Goal: Check status: Check status

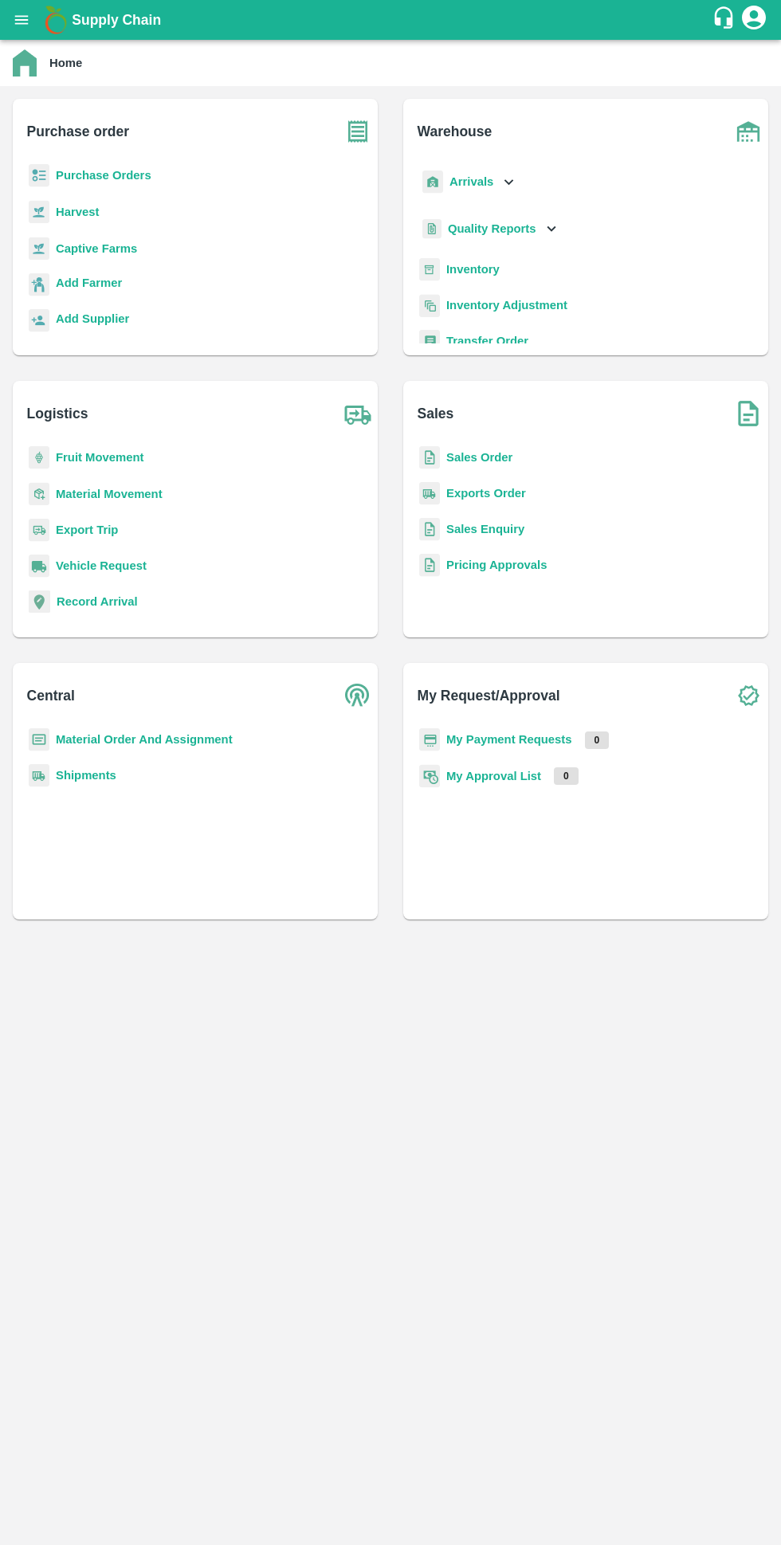
click at [506, 735] on b "My Payment Requests" at bounding box center [509, 739] width 126 height 13
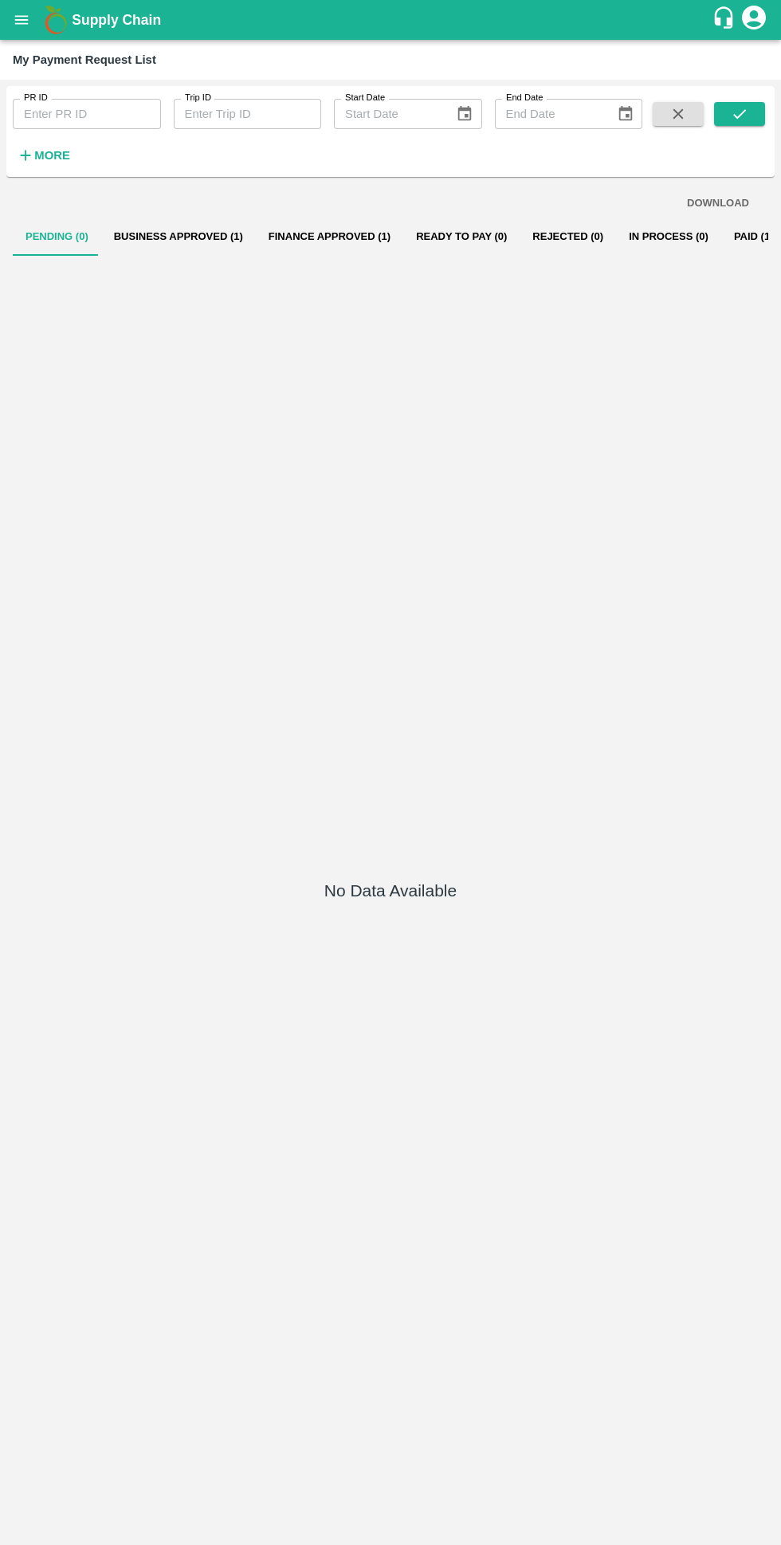
click at [163, 236] on button "Business Approved (1)" at bounding box center [178, 236] width 155 height 38
click at [160, 236] on button "Business Approved (1)" at bounding box center [178, 236] width 155 height 38
click at [150, 236] on button "Business Approved (1)" at bounding box center [178, 236] width 155 height 38
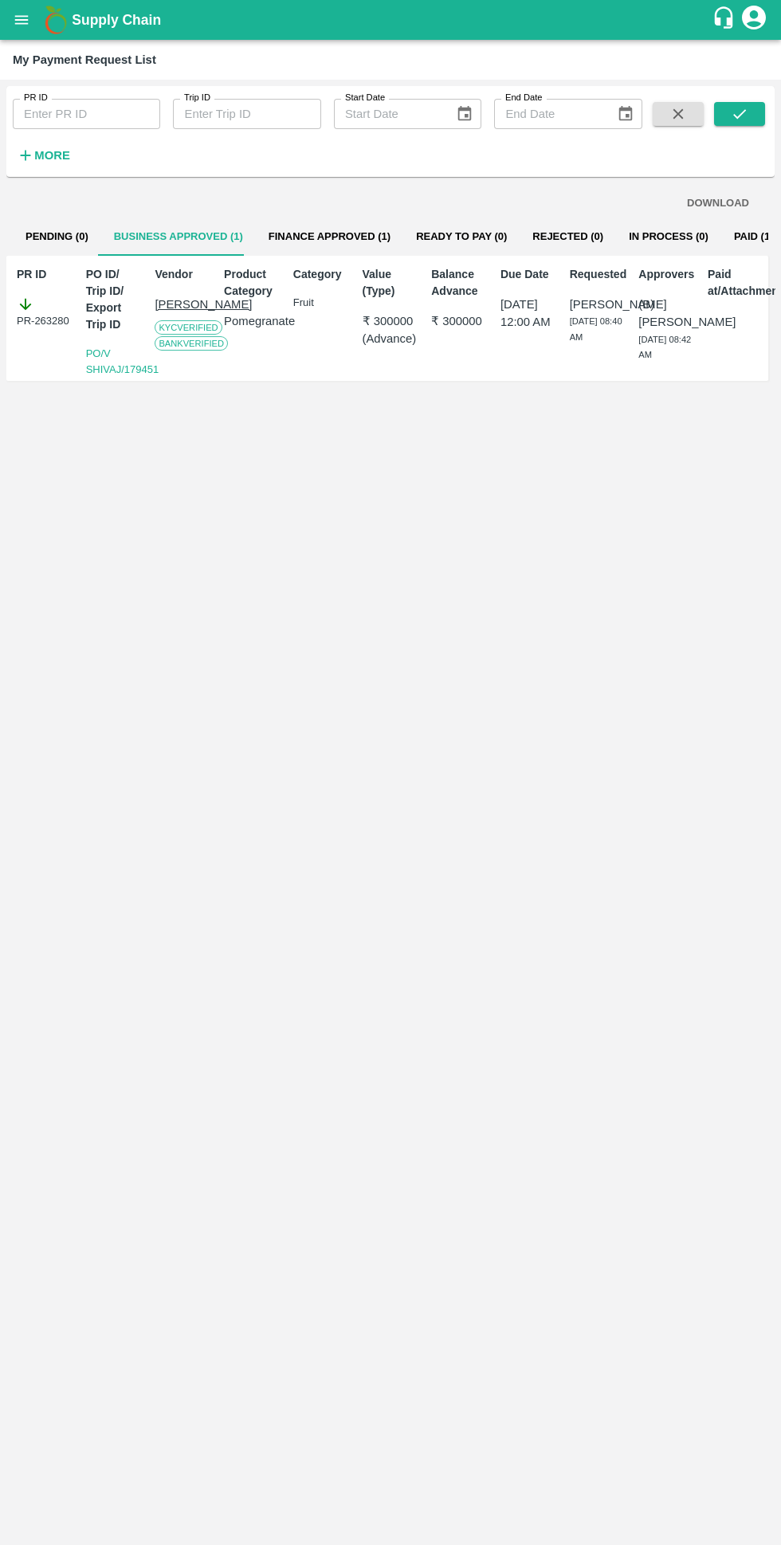
click at [721, 237] on button "Paid (145)" at bounding box center [759, 236] width 76 height 38
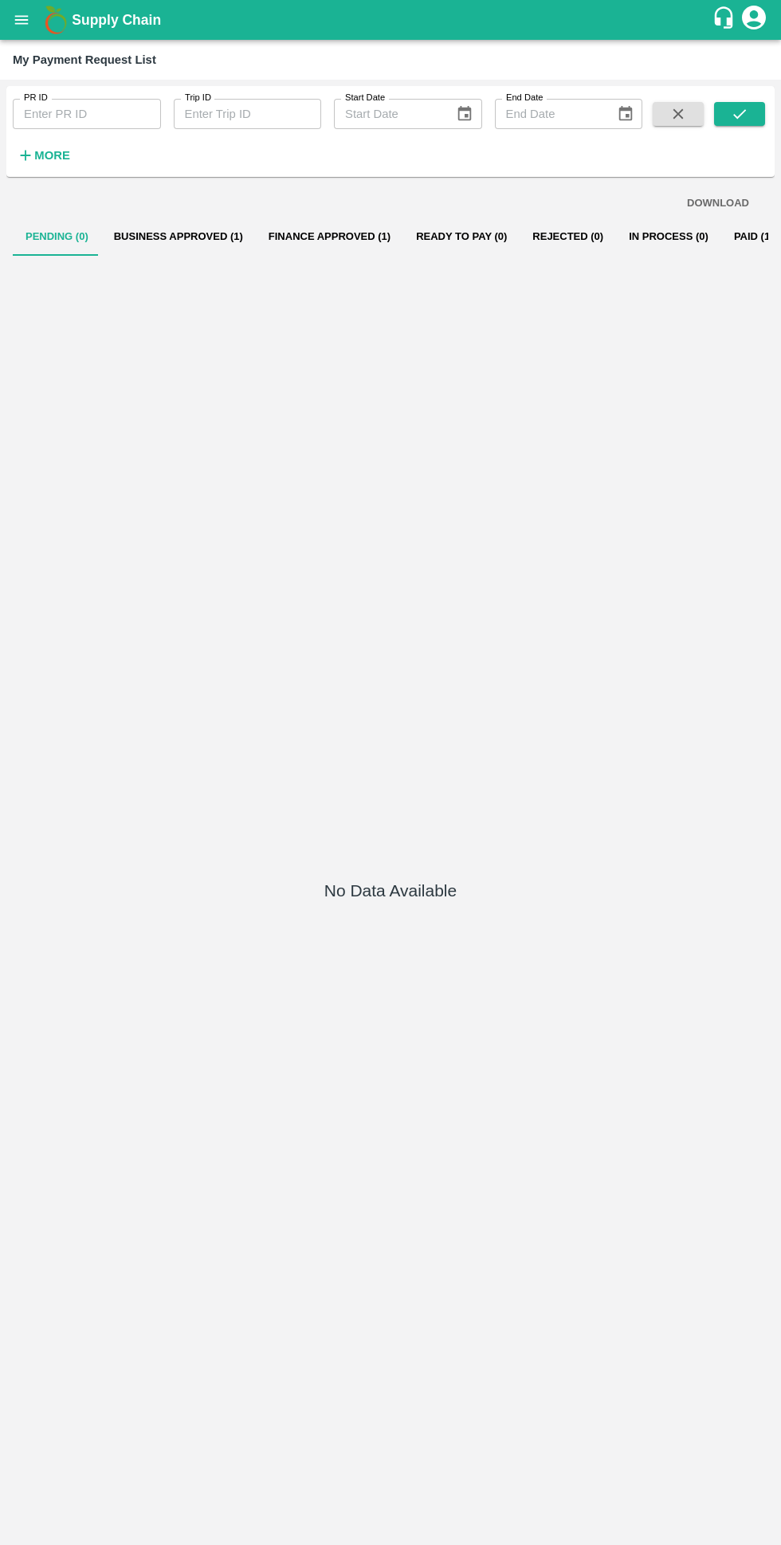
click at [143, 237] on button "Business Approved (1)" at bounding box center [178, 236] width 155 height 38
click at [130, 284] on div "No Data Available" at bounding box center [390, 894] width 755 height 1276
click at [159, 239] on button "Business Approved (1)" at bounding box center [178, 236] width 155 height 38
click at [143, 234] on button "Business Approved (1)" at bounding box center [178, 236] width 155 height 38
